Goal: Task Accomplishment & Management: Complete application form

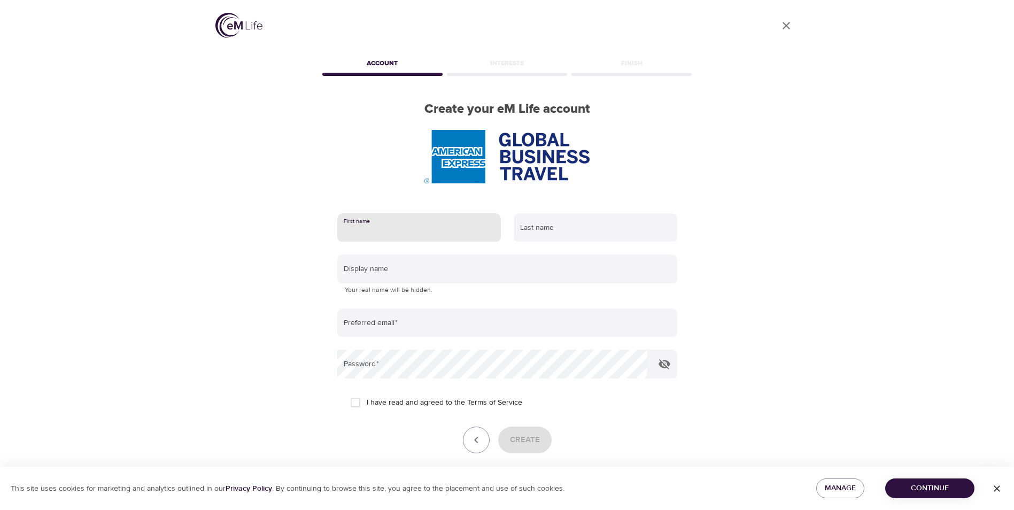
click at [427, 231] on input "text" at bounding box center [419, 227] width 164 height 29
type input "[PERSON_NAME]"
type input "[PERSON_NAME][EMAIL_ADDRESS][PERSON_NAME][DOMAIN_NAME]"
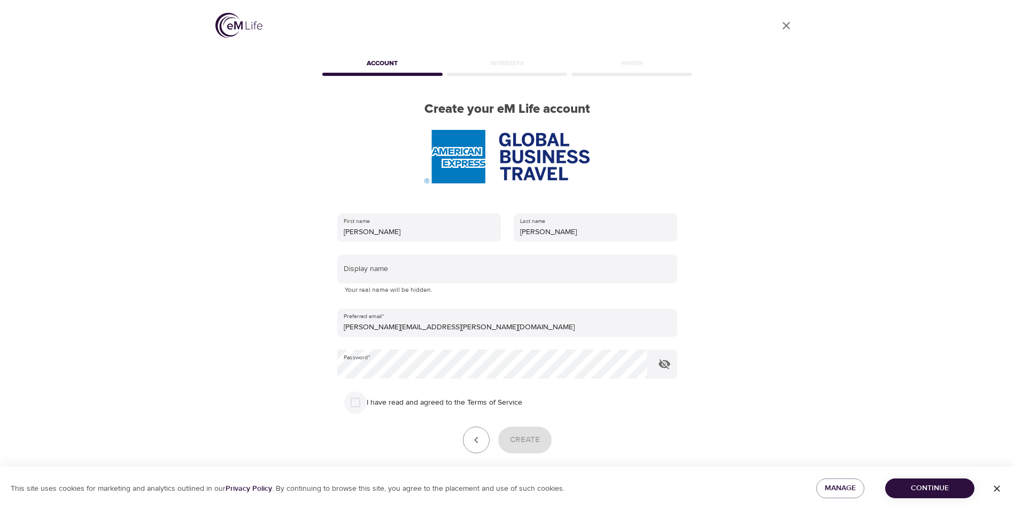
click at [354, 400] on input "I have read and agreed to the Terms of Service" at bounding box center [355, 402] width 22 height 22
checkbox input "true"
click at [531, 435] on span "Create" at bounding box center [525, 440] width 30 height 14
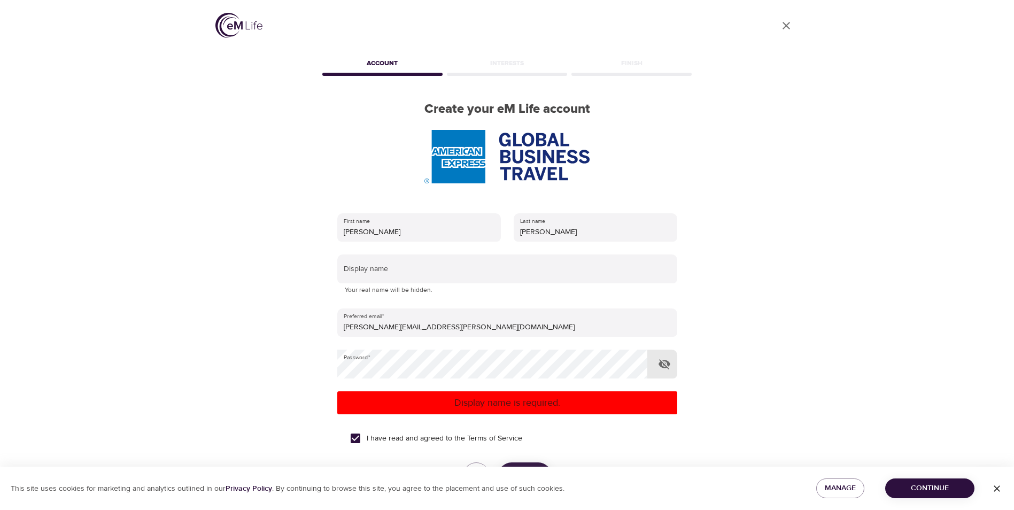
click at [661, 365] on icon "button" at bounding box center [664, 364] width 12 height 10
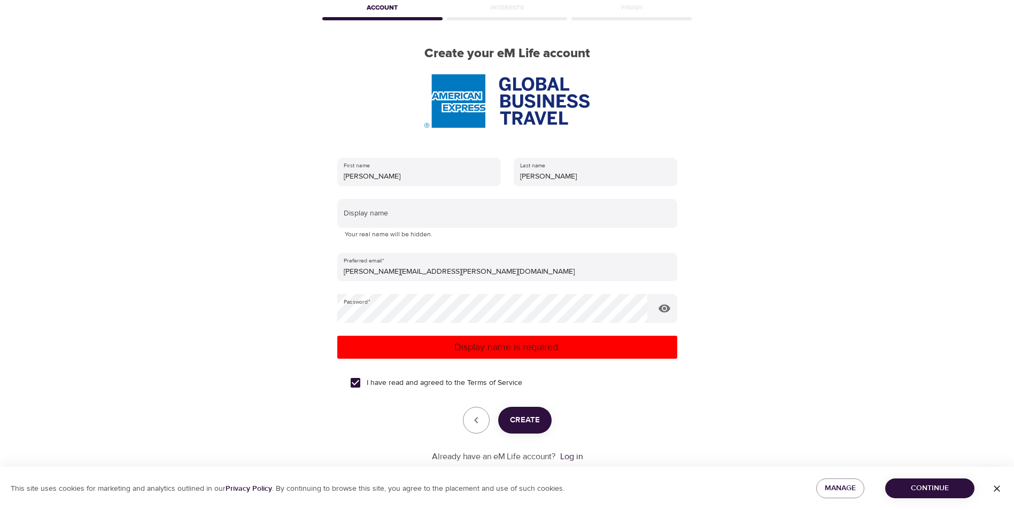
scroll to position [81, 0]
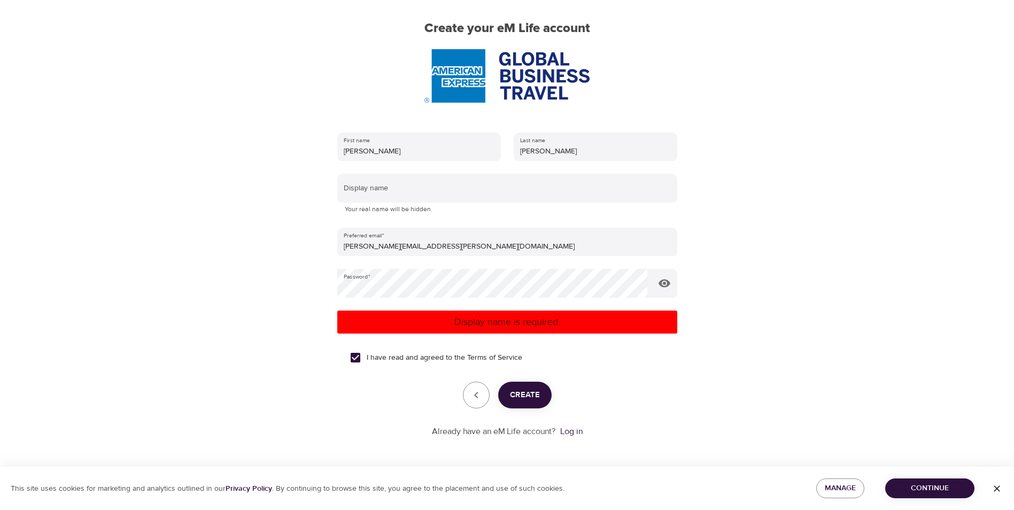
click at [517, 399] on span "Create" at bounding box center [525, 395] width 30 height 14
click at [572, 432] on link "Log in" at bounding box center [571, 431] width 22 height 11
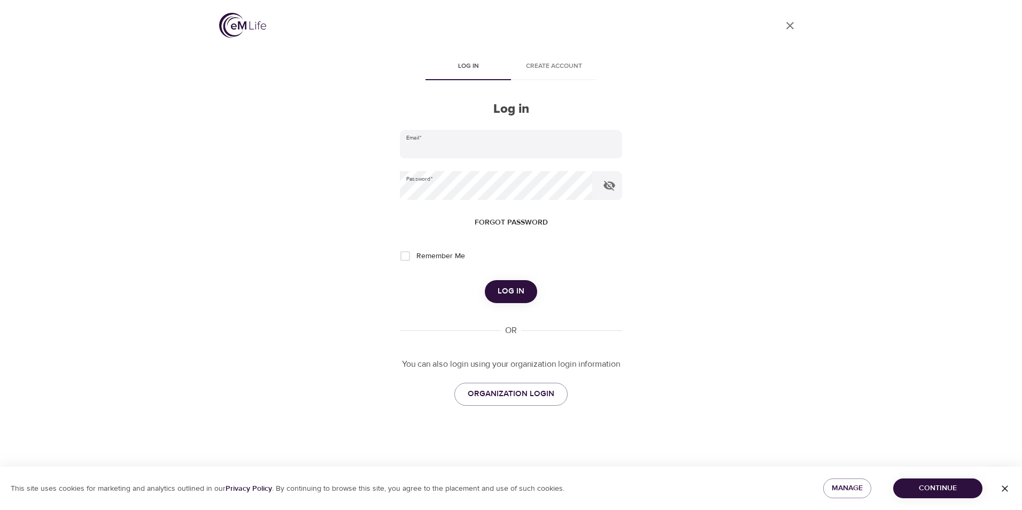
type input "[PERSON_NAME][EMAIL_ADDRESS][PERSON_NAME][DOMAIN_NAME]"
click at [501, 292] on span "Log in" at bounding box center [511, 291] width 27 height 14
